Goal: Task Accomplishment & Management: Manage account settings

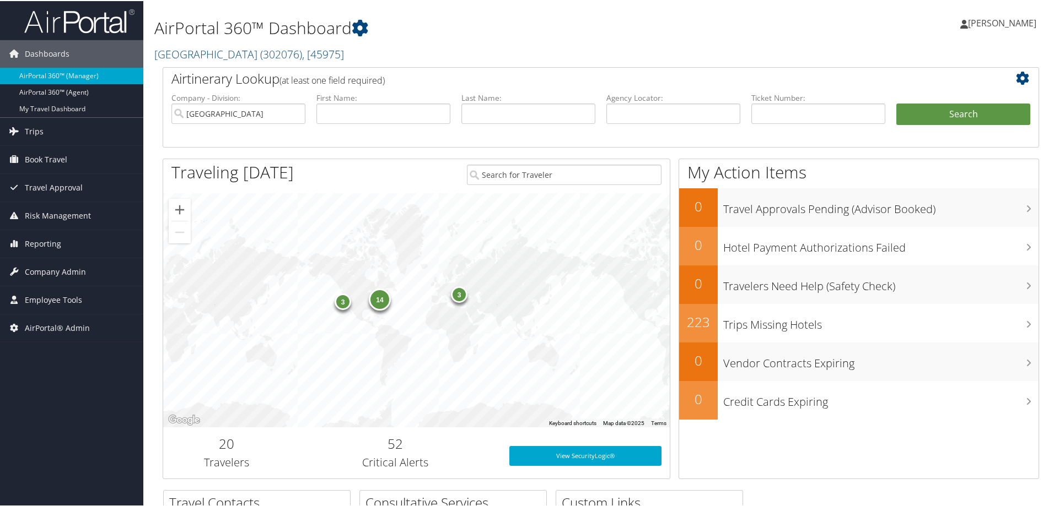
click at [548, 34] on h1 "AirPortal 360™ Dashboard" at bounding box center [451, 26] width 595 height 23
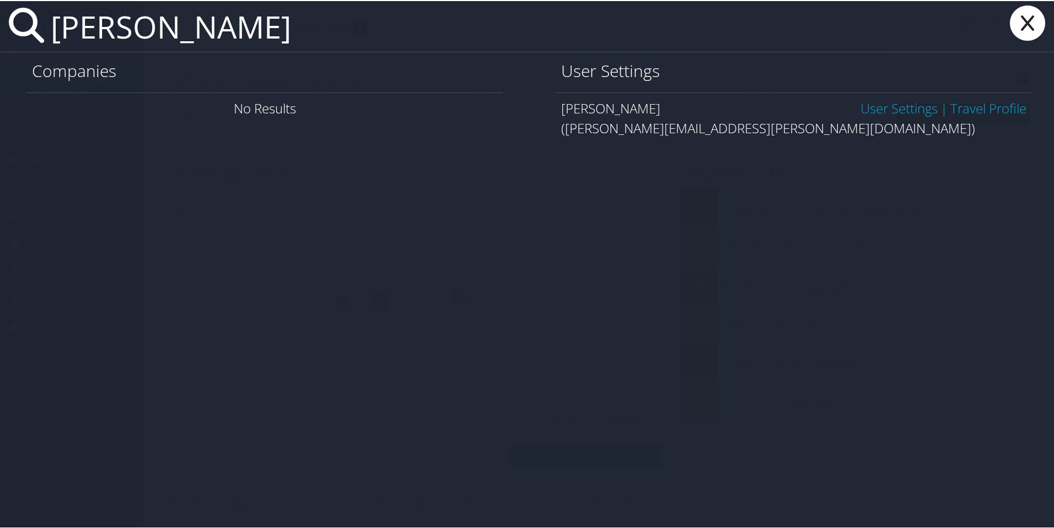
type input "peggy kane"
click at [883, 110] on link "User Settings" at bounding box center [898, 107] width 77 height 18
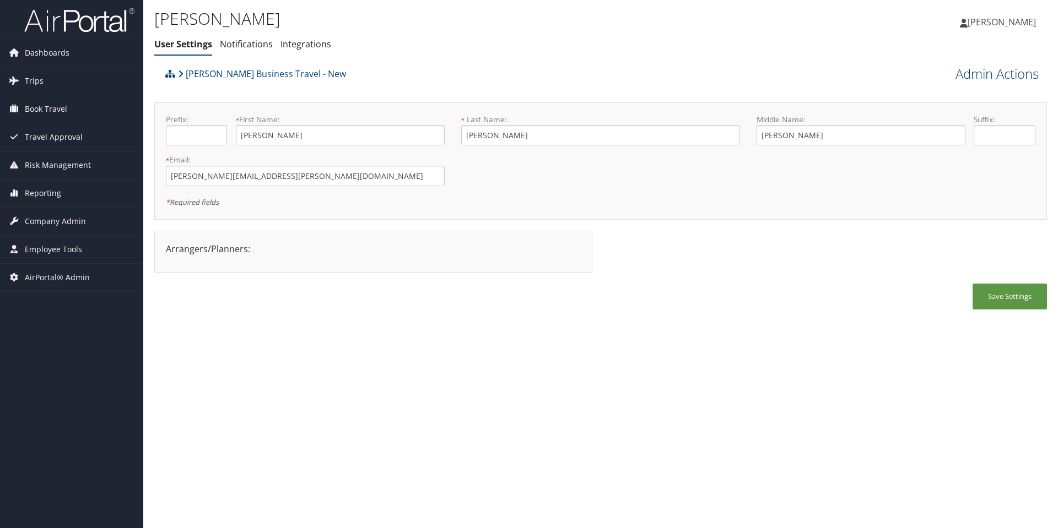
click at [1011, 78] on link "Admin Actions" at bounding box center [997, 73] width 83 height 19
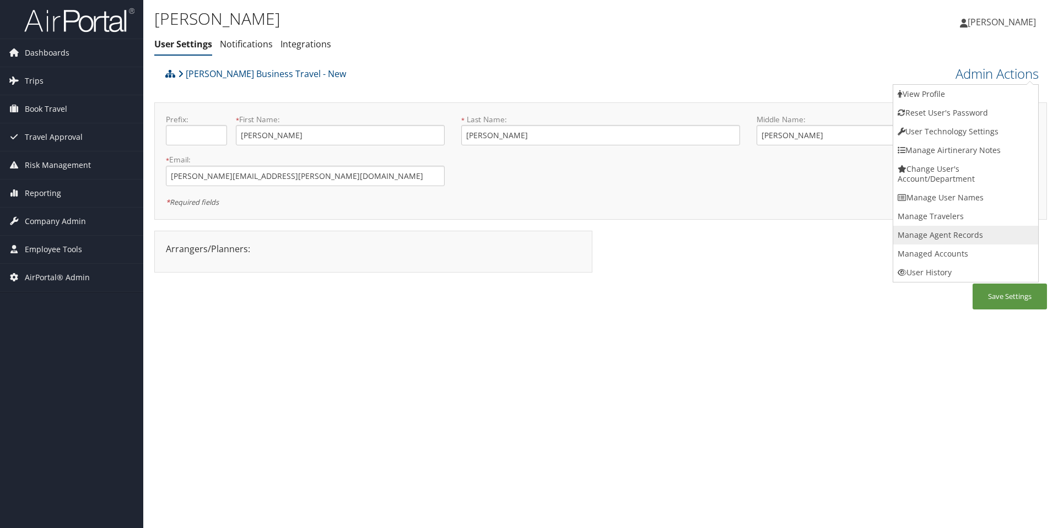
click at [957, 231] on link "Manage Agent Records" at bounding box center [965, 235] width 145 height 19
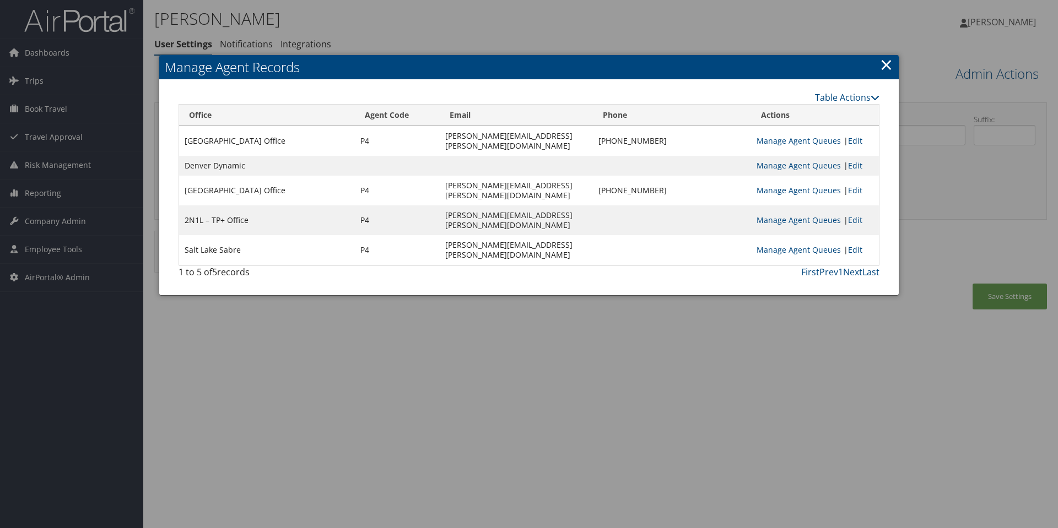
click at [887, 67] on link "×" at bounding box center [886, 64] width 13 height 22
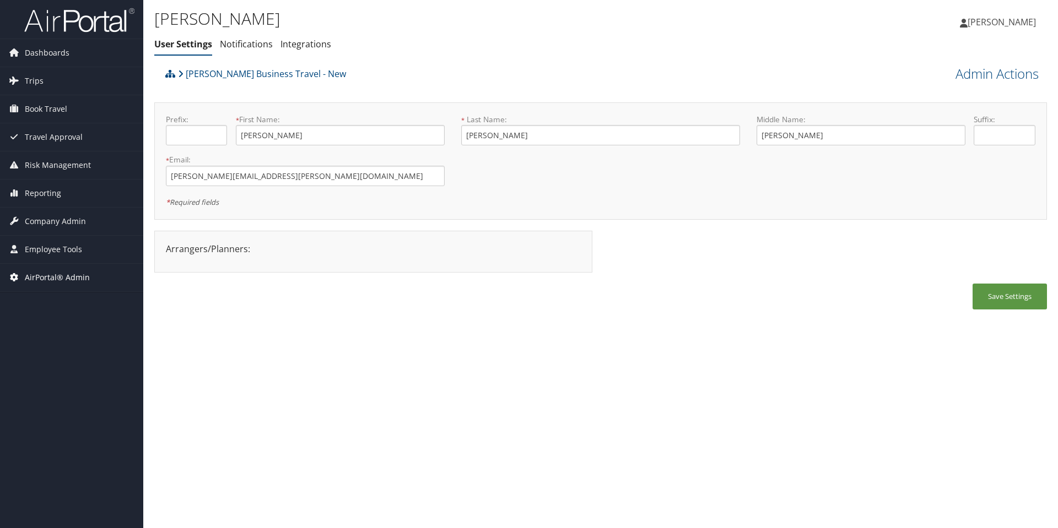
click at [51, 276] on span "AirPortal® Admin" at bounding box center [57, 278] width 65 height 28
click at [63, 246] on span "Employee Tools" at bounding box center [53, 250] width 57 height 28
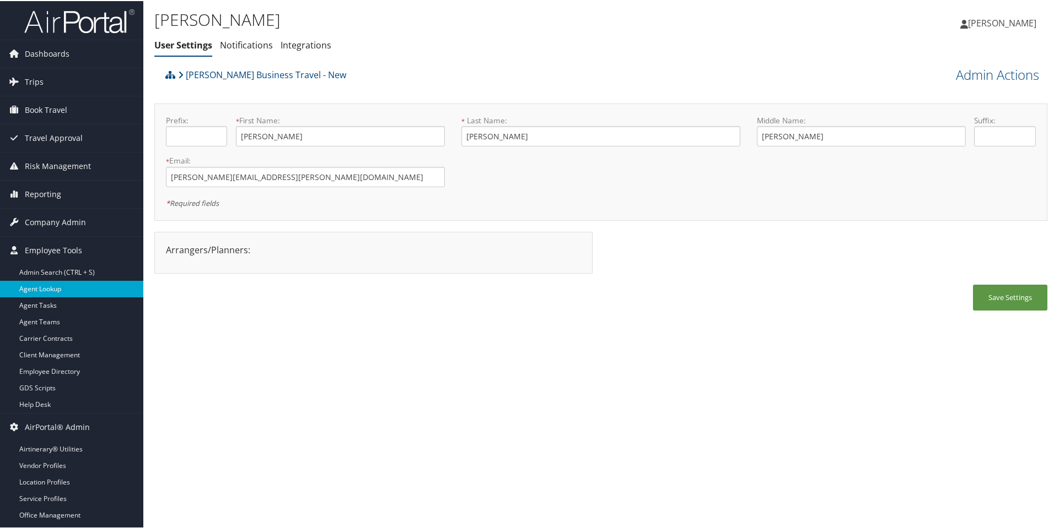
click at [44, 289] on link "Agent Lookup" at bounding box center [71, 288] width 143 height 17
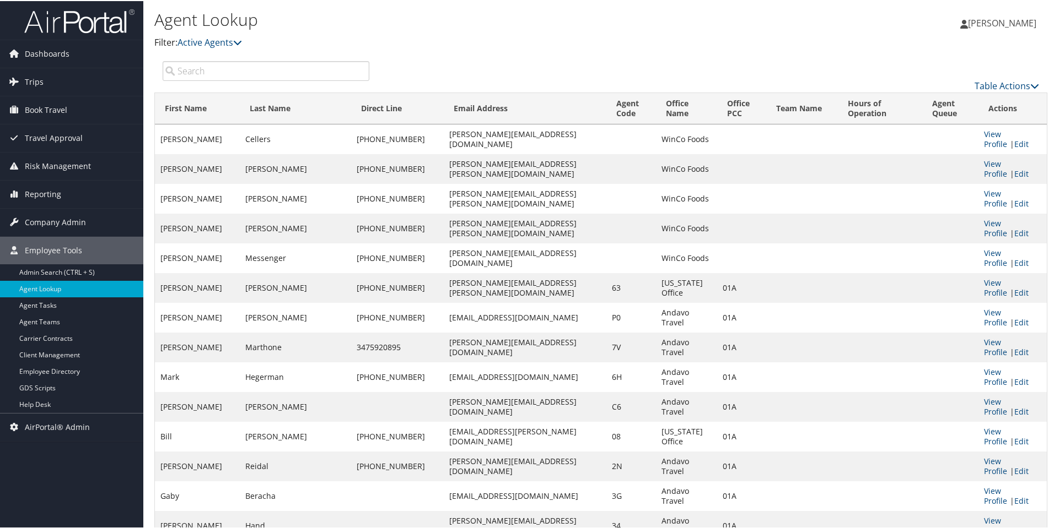
click at [290, 75] on input "search" at bounding box center [266, 70] width 207 height 20
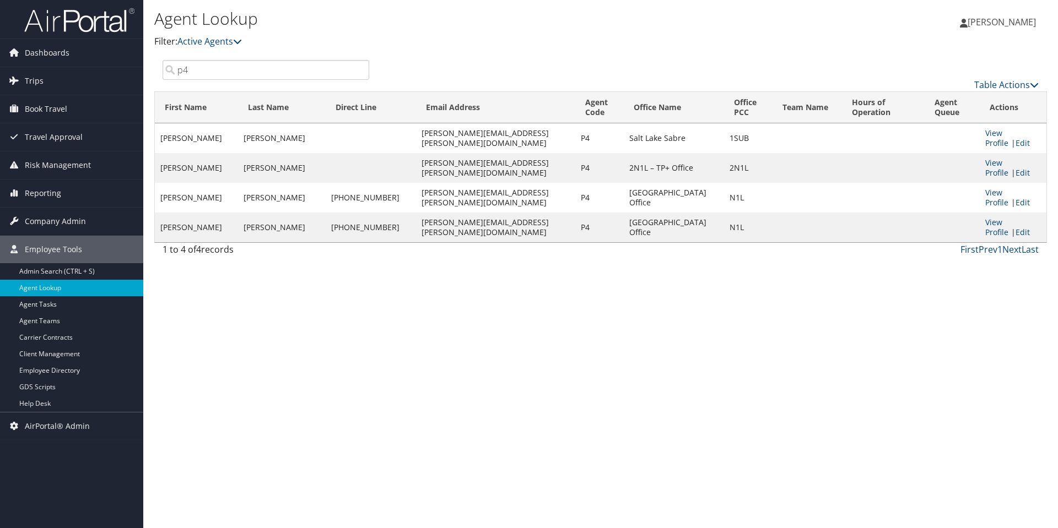
type input "p4"
drag, startPoint x: 381, startPoint y: 140, endPoint x: 473, endPoint y: 142, distance: 92.0
click at [473, 142] on td "[PERSON_NAME][EMAIL_ADDRESS][PERSON_NAME][DOMAIN_NAME]" at bounding box center [495, 138] width 159 height 30
copy td "[PERSON_NAME][EMAIL_ADDRESS][PERSON_NAME][DOMAIN_NAME]"
click at [842, 137] on td at bounding box center [883, 138] width 82 height 30
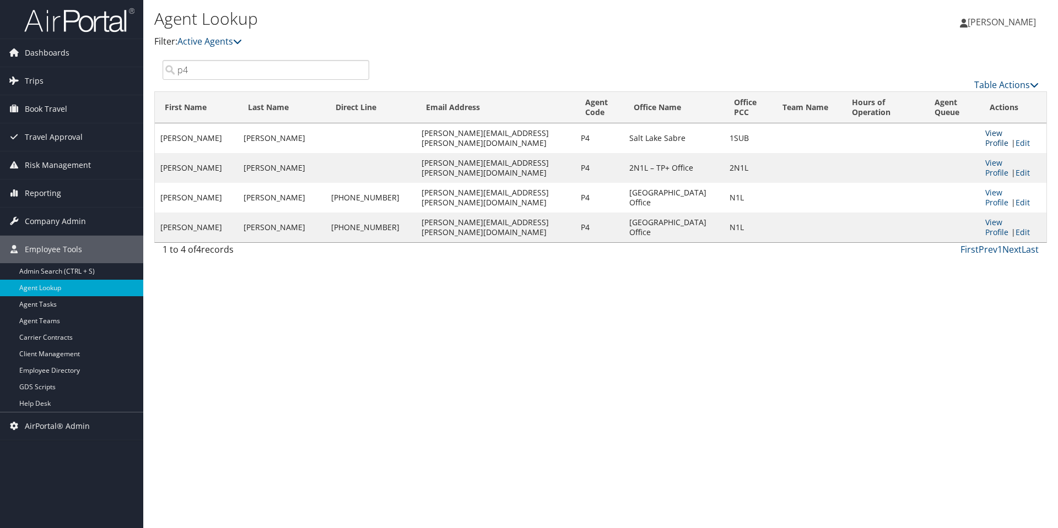
click at [994, 131] on link "View Profile" at bounding box center [996, 138] width 23 height 20
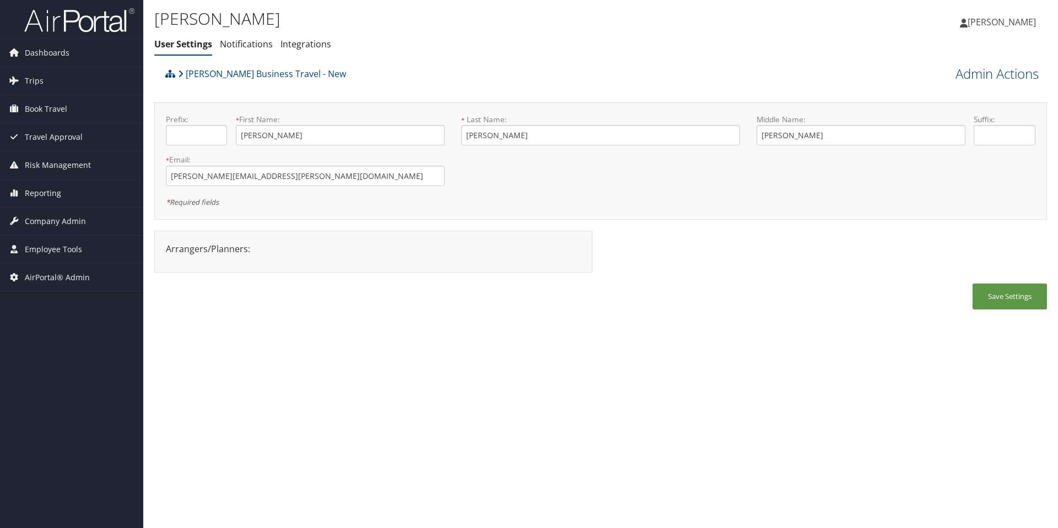
click at [1000, 78] on link "Admin Actions" at bounding box center [997, 73] width 83 height 19
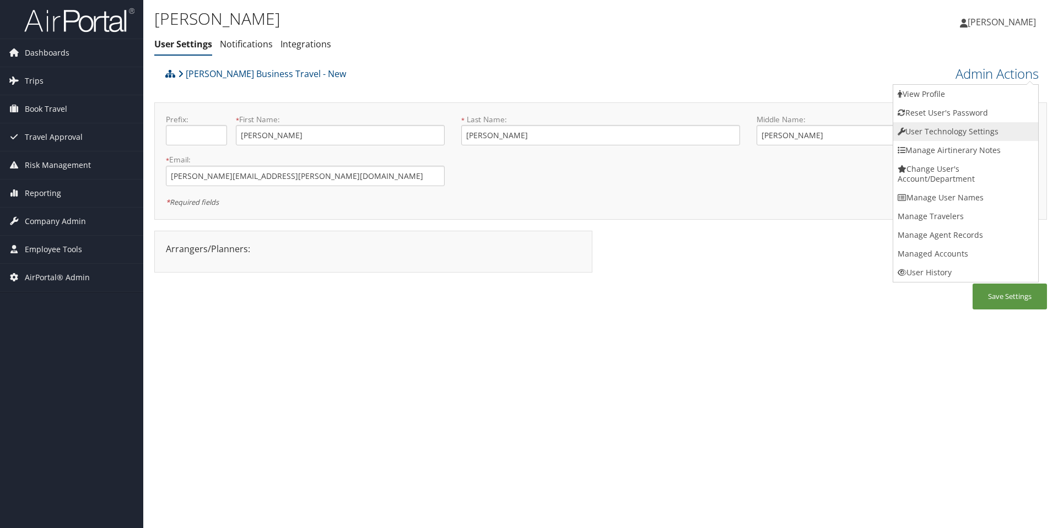
click at [978, 132] on link "User Technology Settings" at bounding box center [965, 131] width 145 height 19
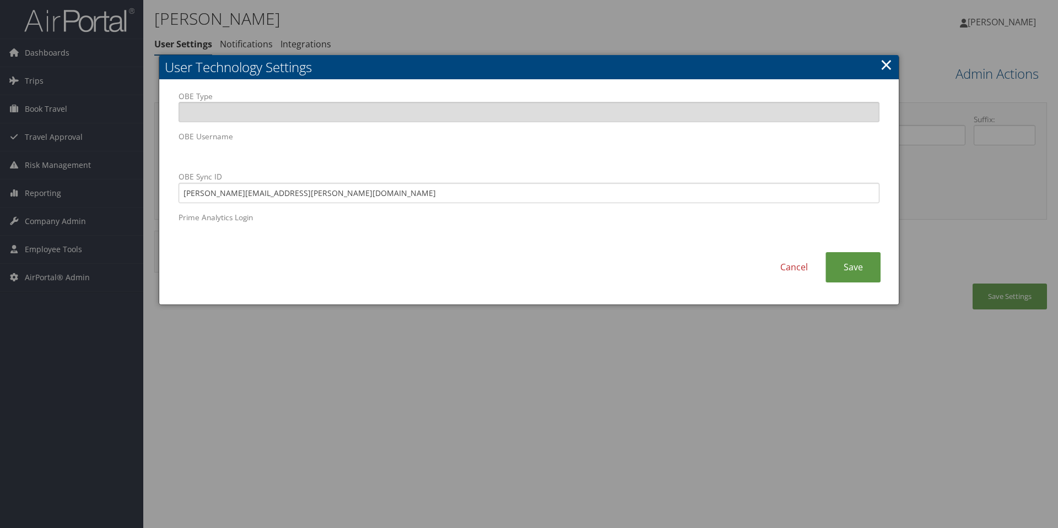
click at [888, 61] on link "×" at bounding box center [886, 64] width 13 height 22
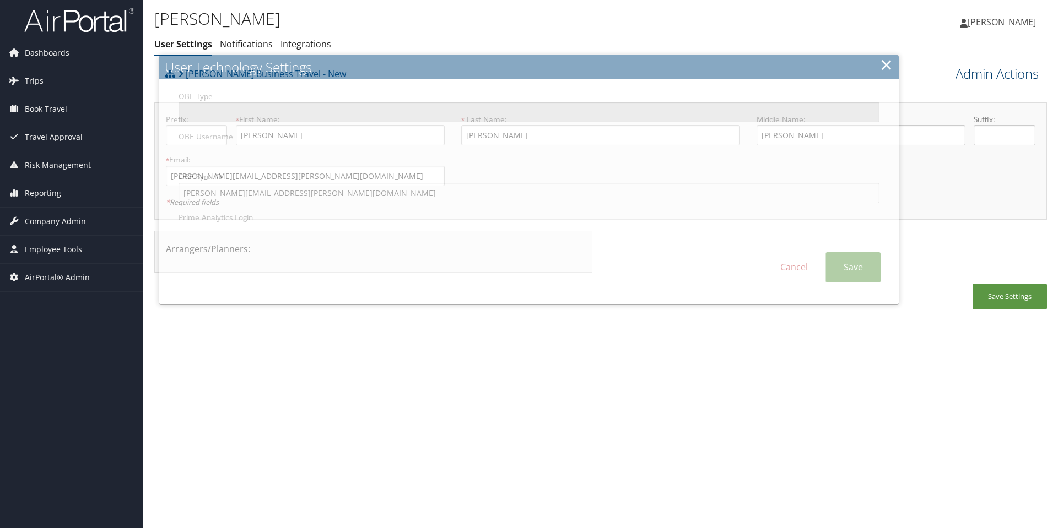
click at [990, 73] on link "Admin Actions" at bounding box center [997, 73] width 83 height 19
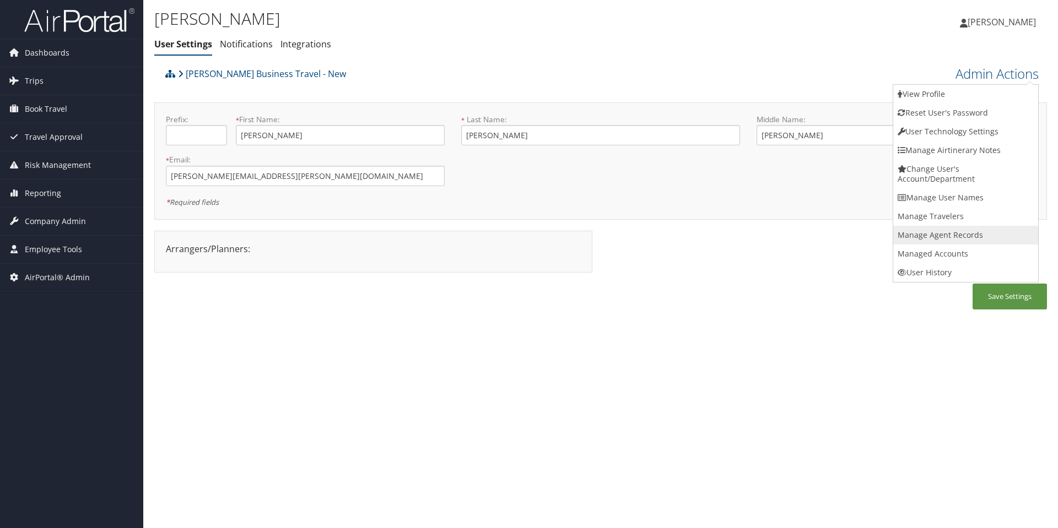
click at [973, 228] on link "Manage Agent Records" at bounding box center [965, 235] width 145 height 19
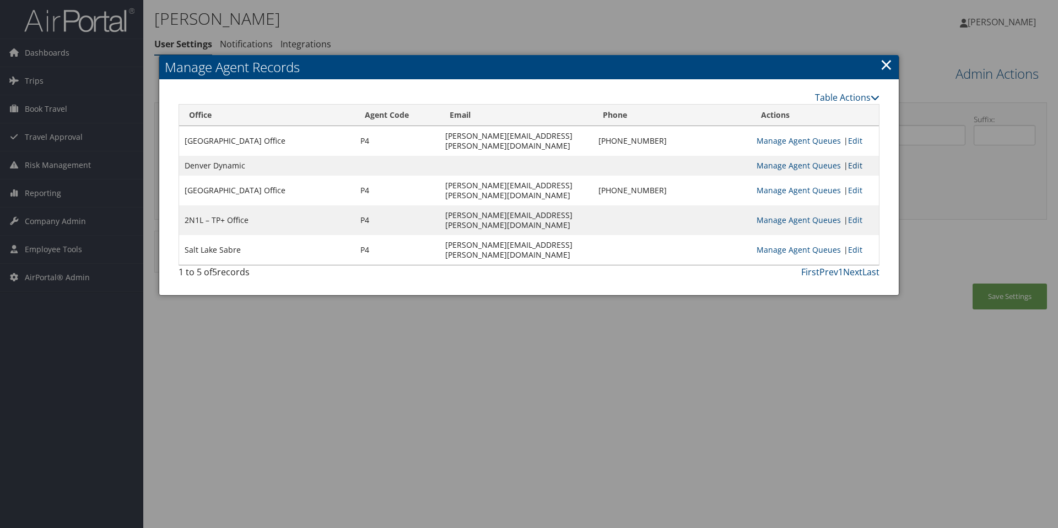
click at [862, 160] on link "Edit" at bounding box center [855, 165] width 14 height 10
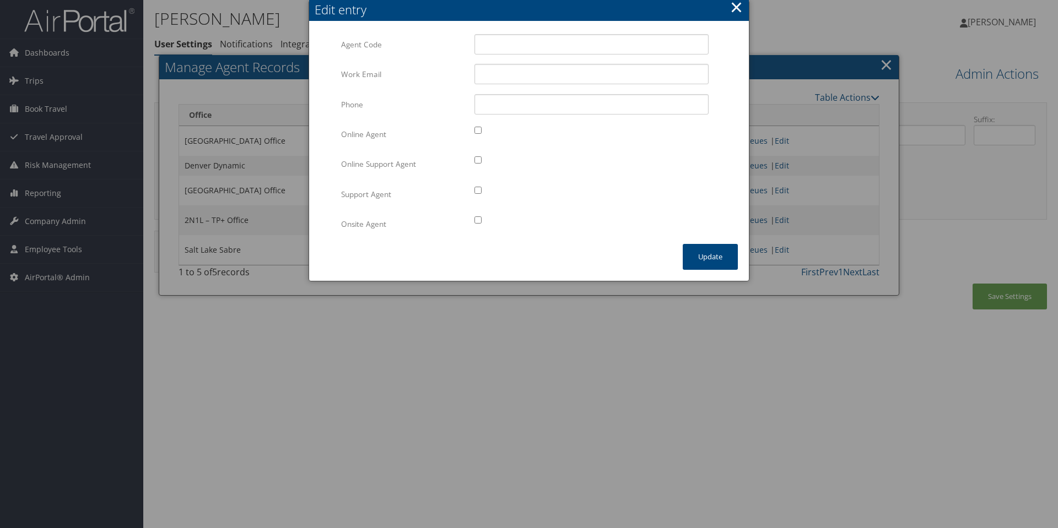
click at [737, 7] on button "×" at bounding box center [736, 7] width 13 height 22
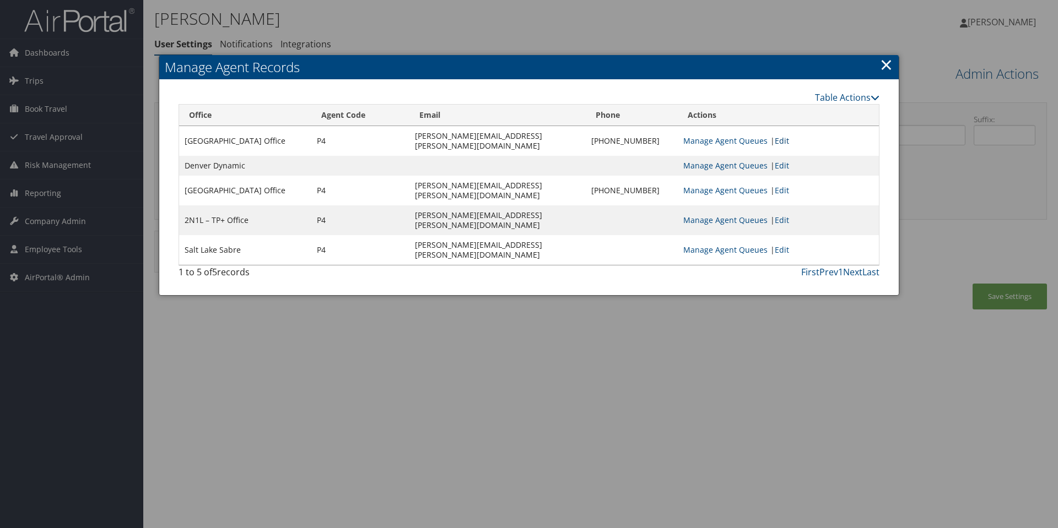
click at [778, 136] on link "Edit" at bounding box center [782, 141] width 14 height 10
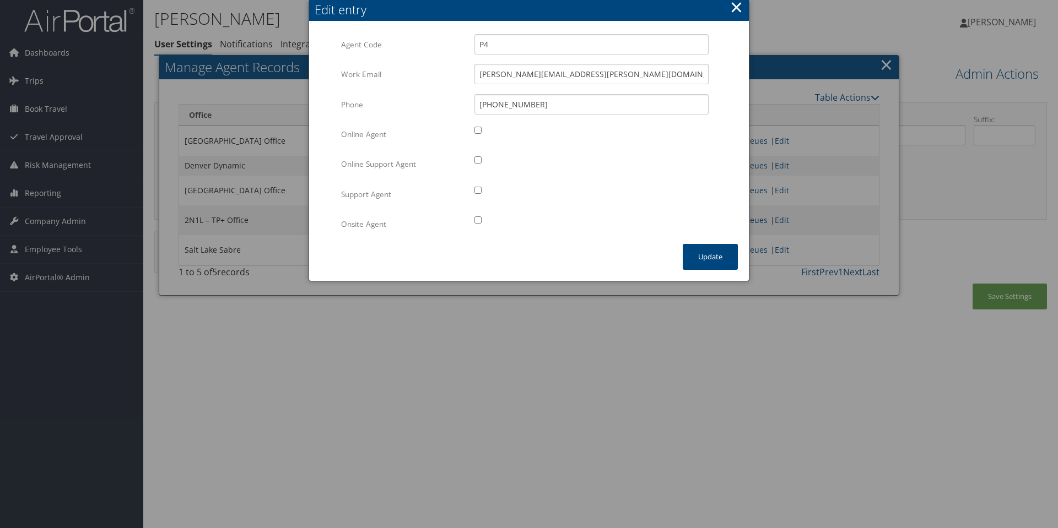
click at [736, 7] on button "×" at bounding box center [736, 7] width 13 height 22
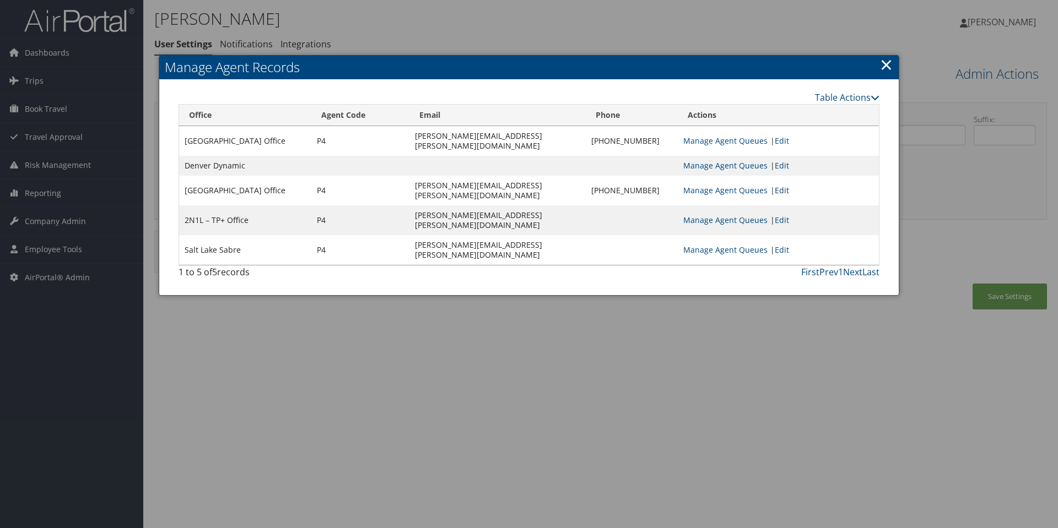
click at [779, 185] on link "Edit" at bounding box center [782, 190] width 14 height 10
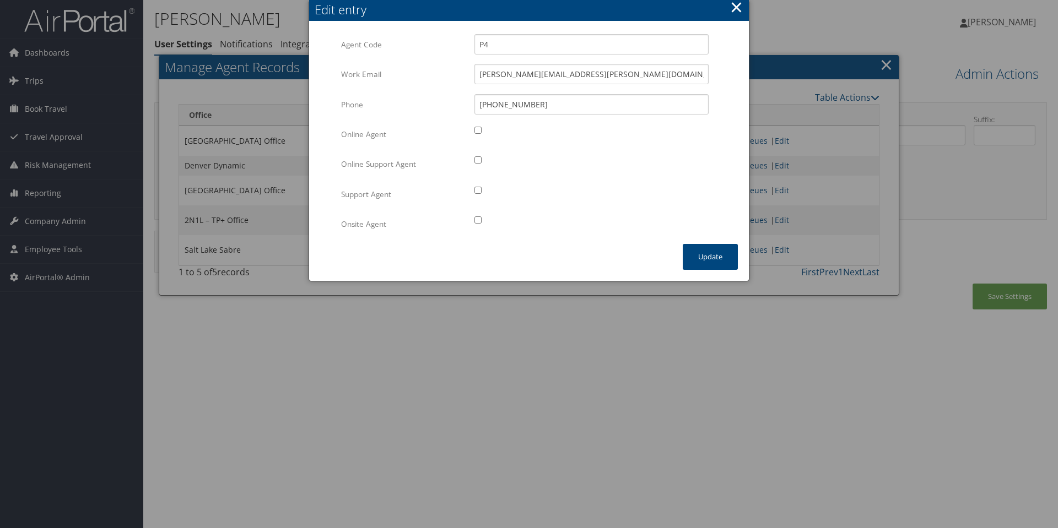
click at [736, 12] on button "×" at bounding box center [736, 7] width 13 height 22
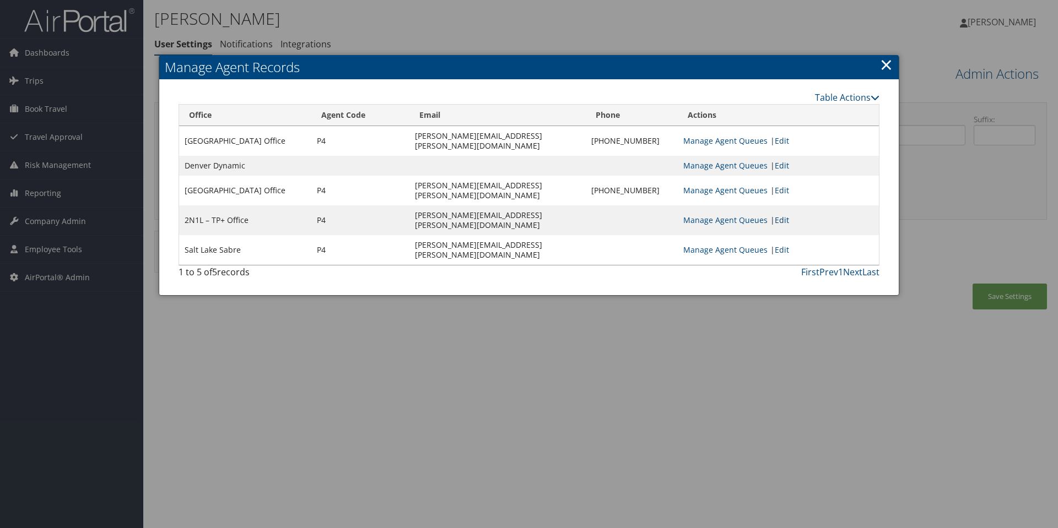
click at [778, 215] on link "Edit" at bounding box center [782, 220] width 14 height 10
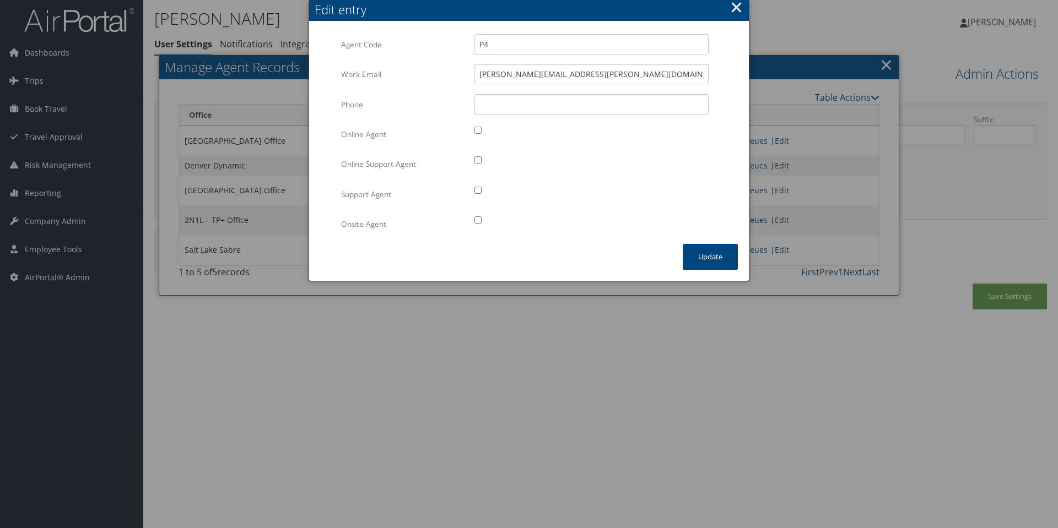
click at [735, 6] on button "×" at bounding box center [736, 7] width 13 height 22
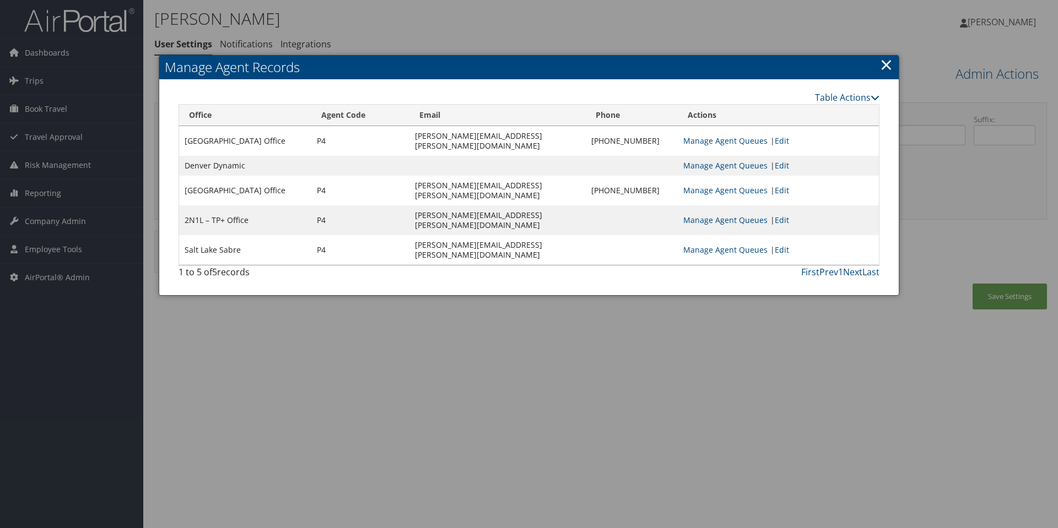
click at [780, 245] on link "Edit" at bounding box center [782, 250] width 14 height 10
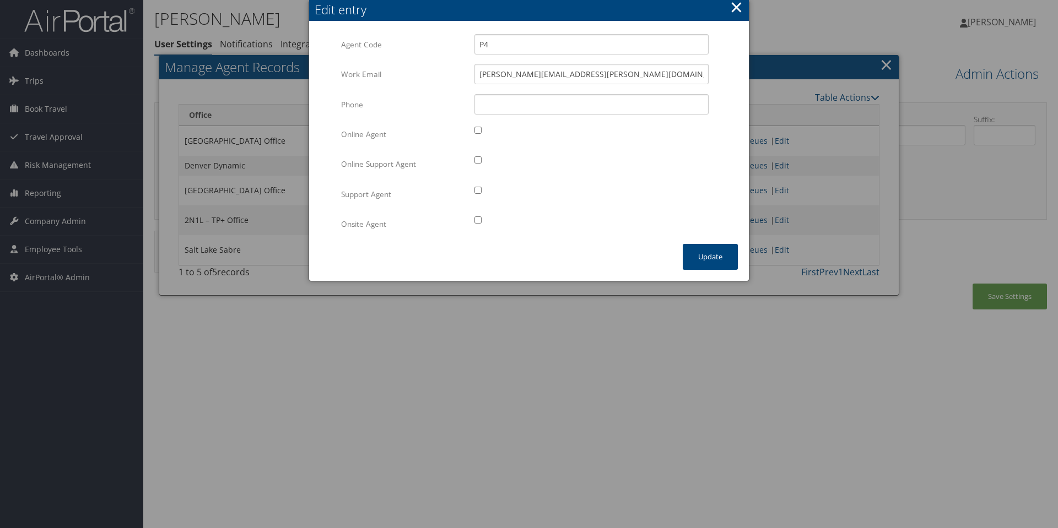
click at [740, 6] on button "×" at bounding box center [736, 7] width 13 height 22
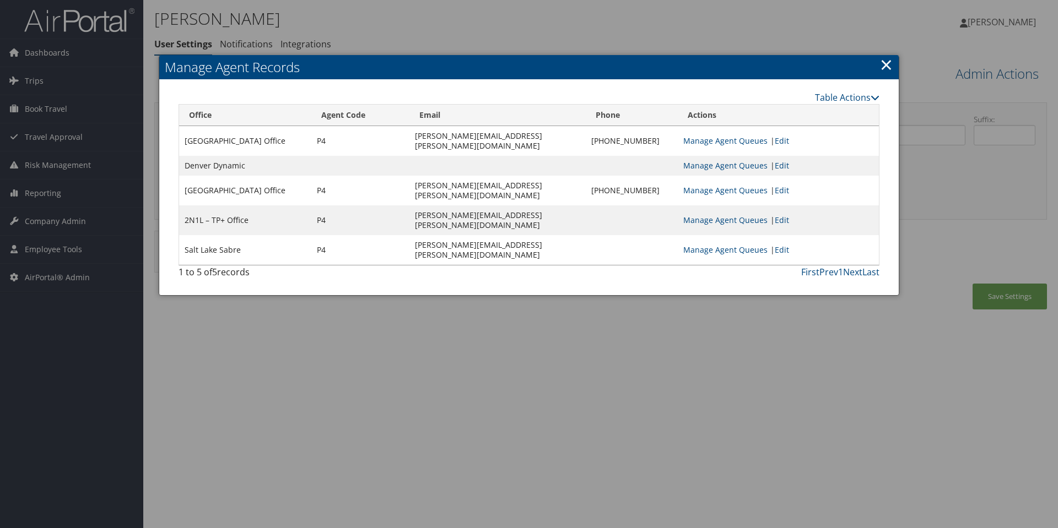
click at [885, 66] on link "×" at bounding box center [886, 64] width 13 height 22
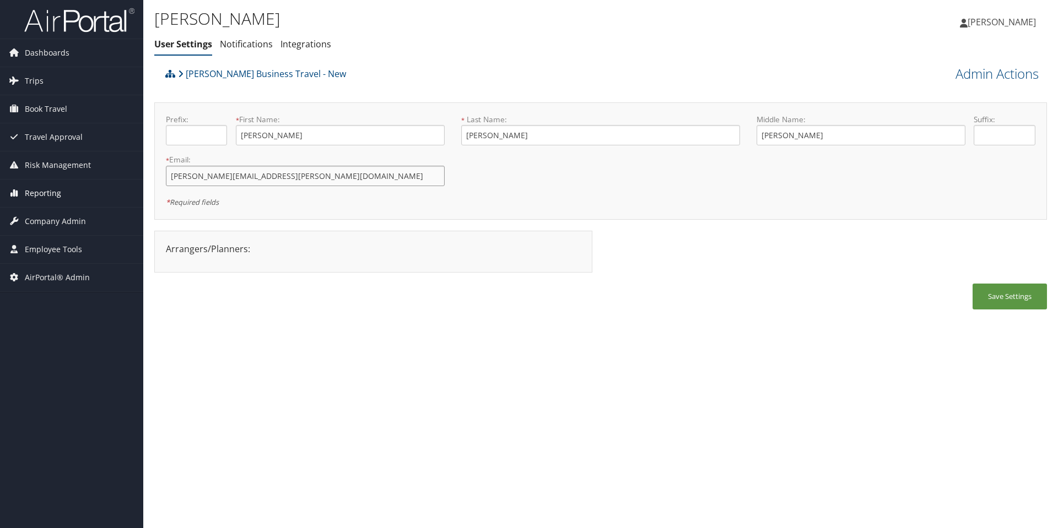
click at [0, 187] on div "Dashboards AirPortal 360™ (Manager) AirPortal 360™ (Agent) My Travel Dashboard …" at bounding box center [529, 264] width 1058 height 528
click at [585, 47] on ul "User Settings Notifications Integrations" at bounding box center [451, 45] width 595 height 20
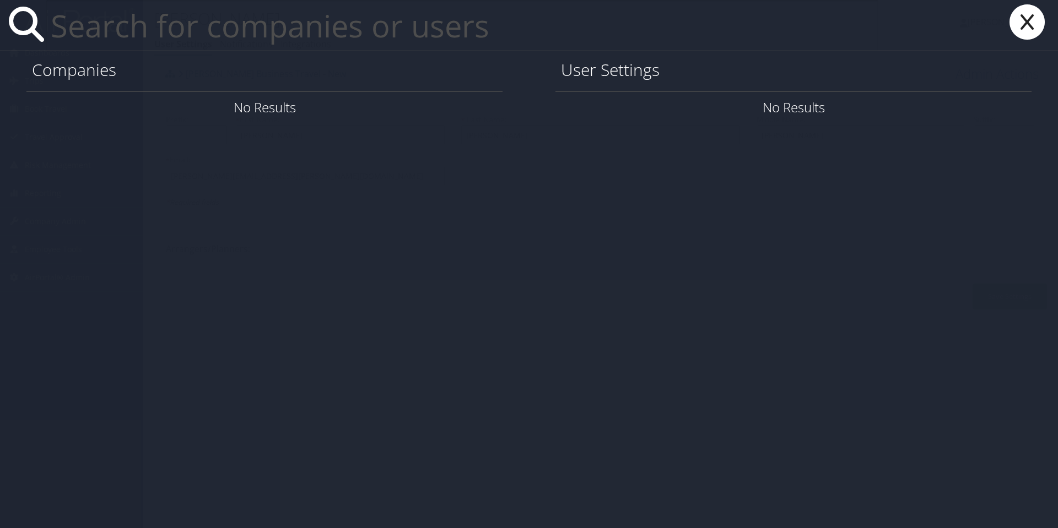
paste input "maragret kane"
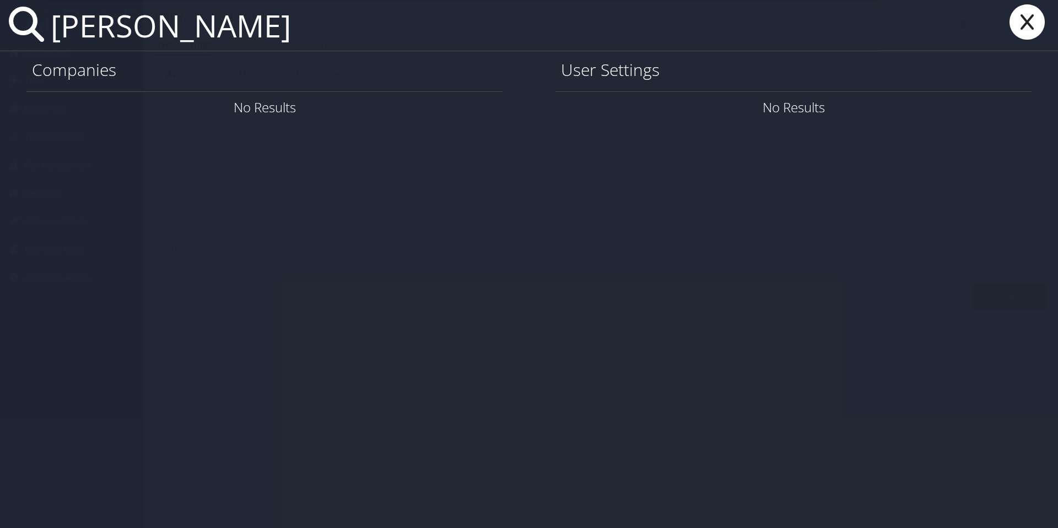
type input "maragret kane"
click at [1031, 32] on icon at bounding box center [1027, 21] width 44 height 35
